Goal: Transaction & Acquisition: Book appointment/travel/reservation

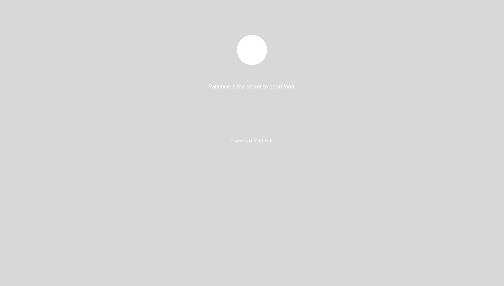
select select "es"
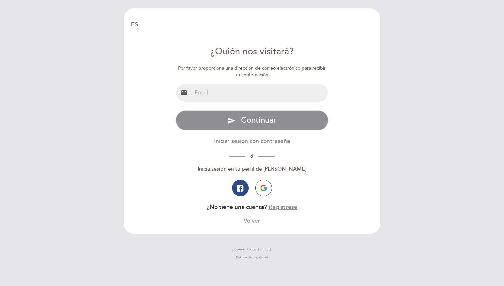
select select "es"
click at [261, 91] on input "email" at bounding box center [260, 93] width 136 height 18
click at [272, 88] on input "[EMAIL_ADDRESS][DOMAIN_NAME]" at bounding box center [260, 93] width 136 height 18
click at [271, 90] on input "[EMAIL_ADDRESS][DOMAIN_NAME]" at bounding box center [260, 93] width 136 height 18
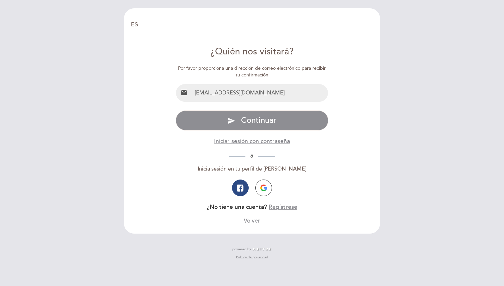
click at [271, 90] on input "[EMAIL_ADDRESS][DOMAIN_NAME]" at bounding box center [260, 93] width 136 height 18
click at [268, 186] on button "button" at bounding box center [263, 187] width 17 height 17
click at [282, 93] on input "[EMAIL_ADDRESS][DOMAIN_NAME]" at bounding box center [260, 93] width 136 height 18
type input "paulinavillabaratta@gmai"
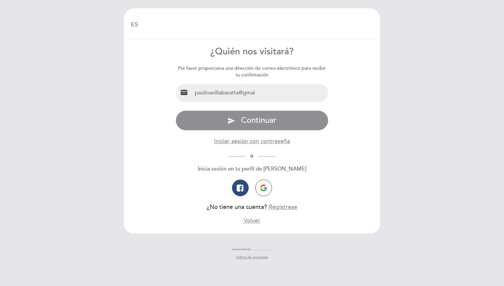
click at [281, 91] on input "paulinavillabaratta@gmai" at bounding box center [260, 93] width 136 height 18
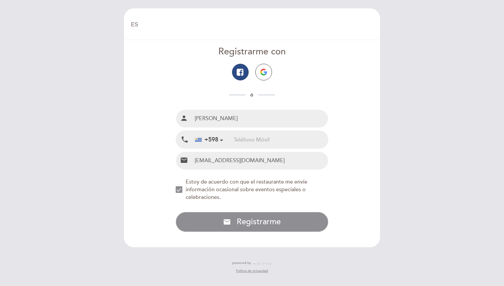
click at [258, 138] on input "tel" at bounding box center [281, 140] width 94 height 18
type input "94946717"
click at [178, 190] on div "NEW_MODAL_AGREE_RESTAURANT_SEND_OCCASIONAL_INFO" at bounding box center [179, 189] width 7 height 7
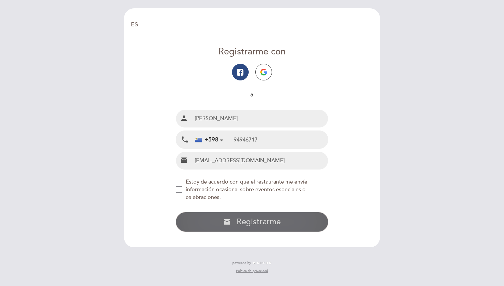
click at [218, 221] on button "email Registrarme con Email Registrarme" at bounding box center [252, 222] width 153 height 20
